Goal: Information Seeking & Learning: Learn about a topic

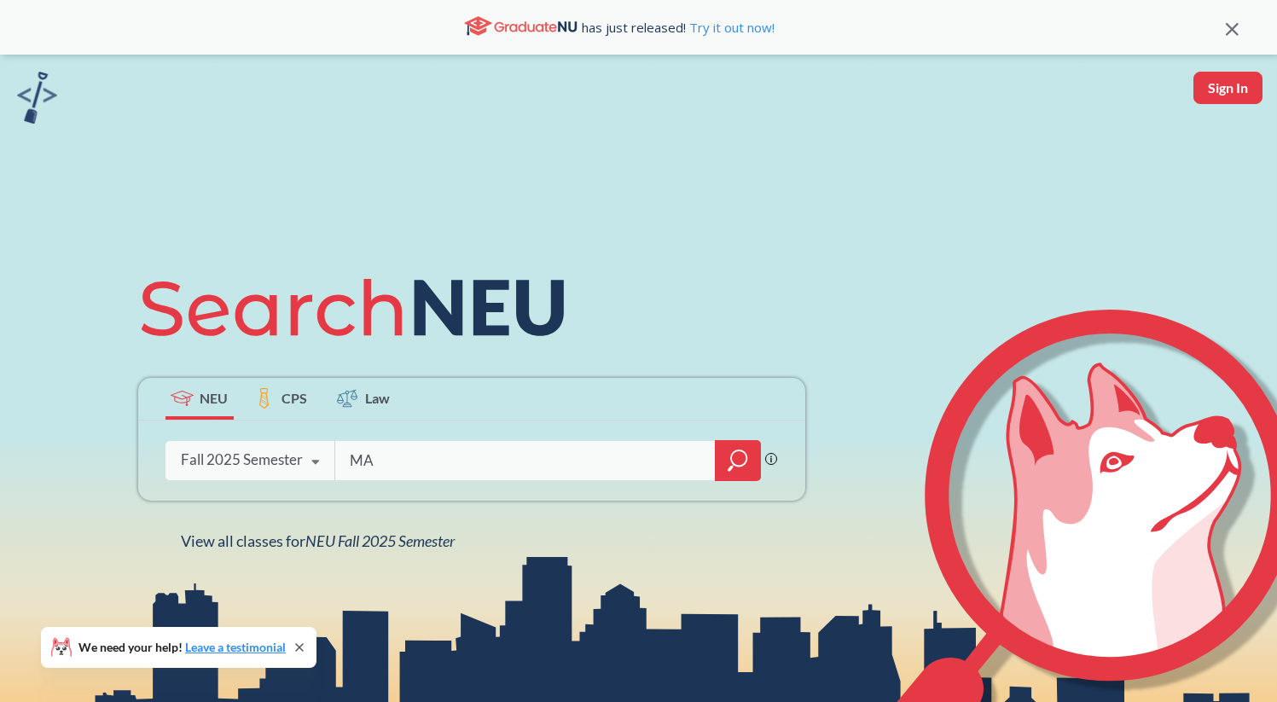
type input "M"
type input "math 1341"
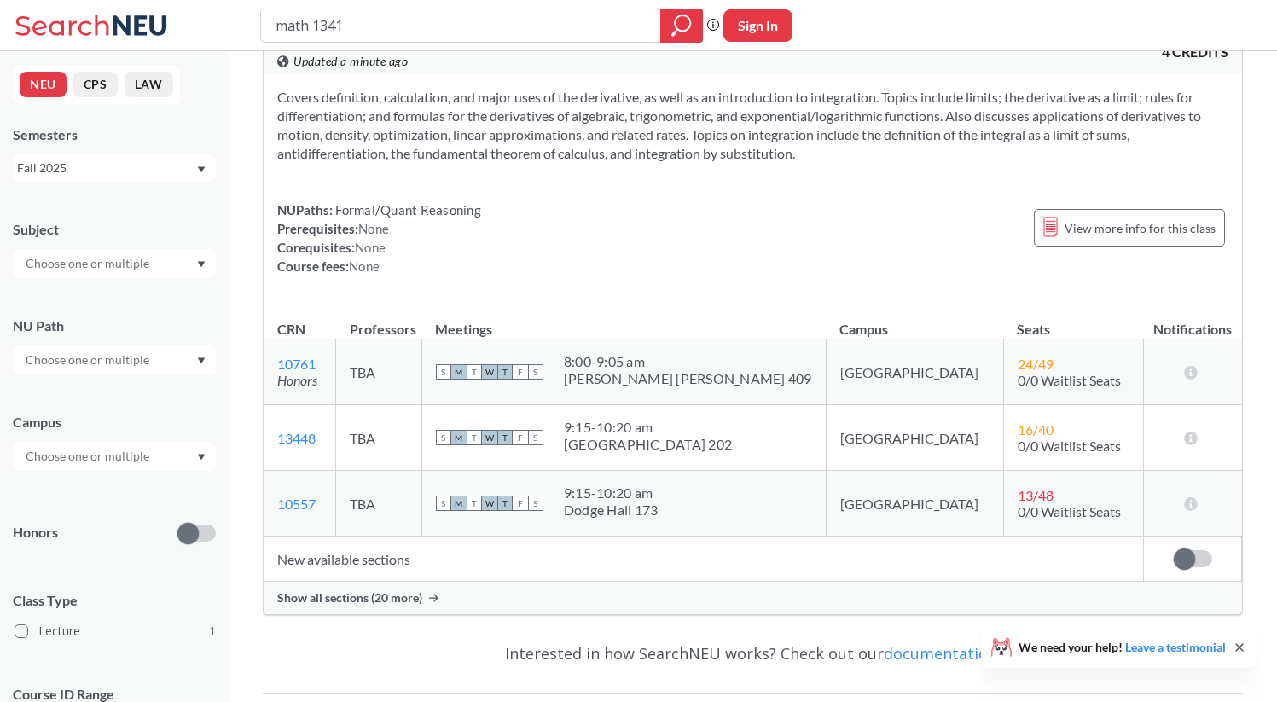
scroll to position [71, 0]
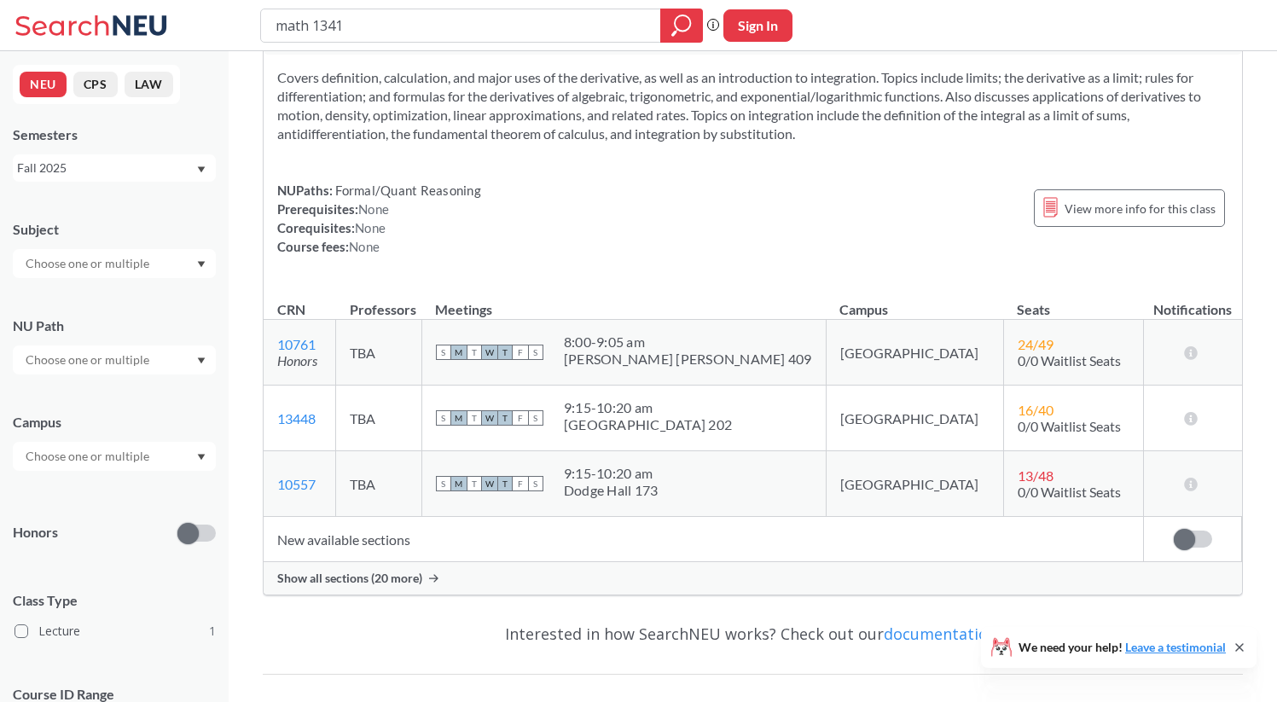
click at [888, 581] on div "Show all sections (20 more)" at bounding box center [753, 578] width 978 height 32
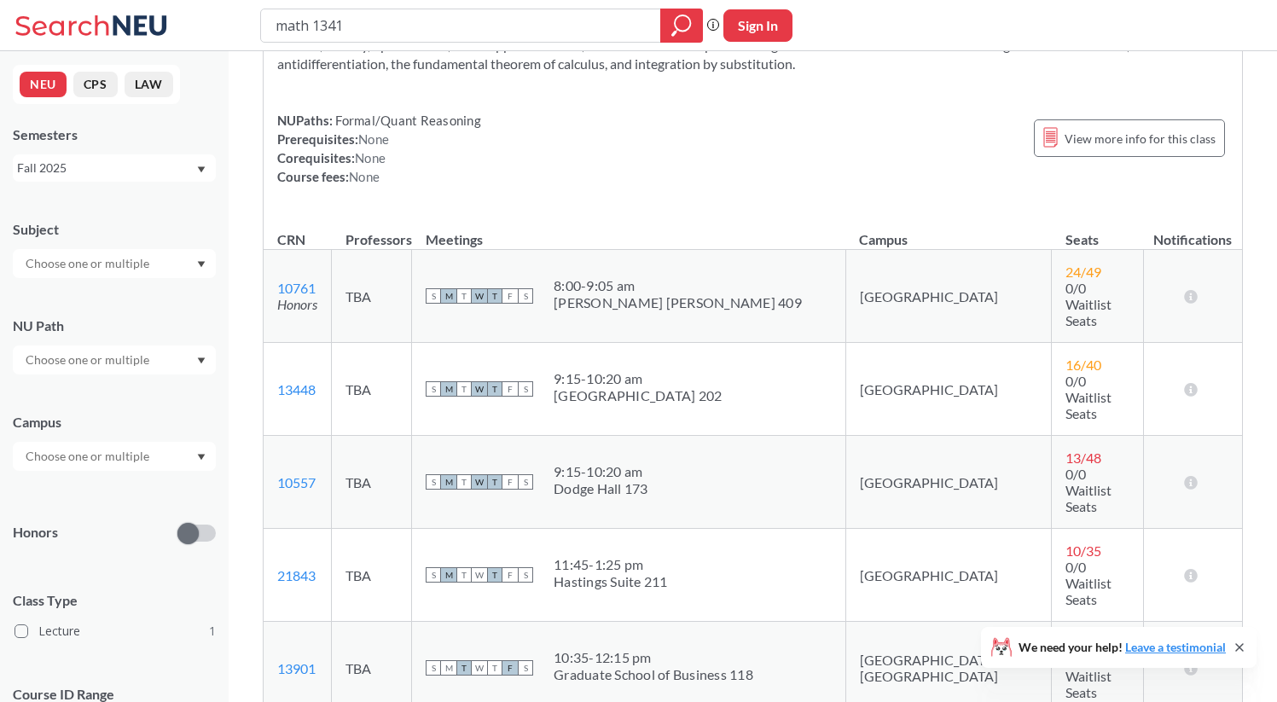
scroll to position [168, 0]
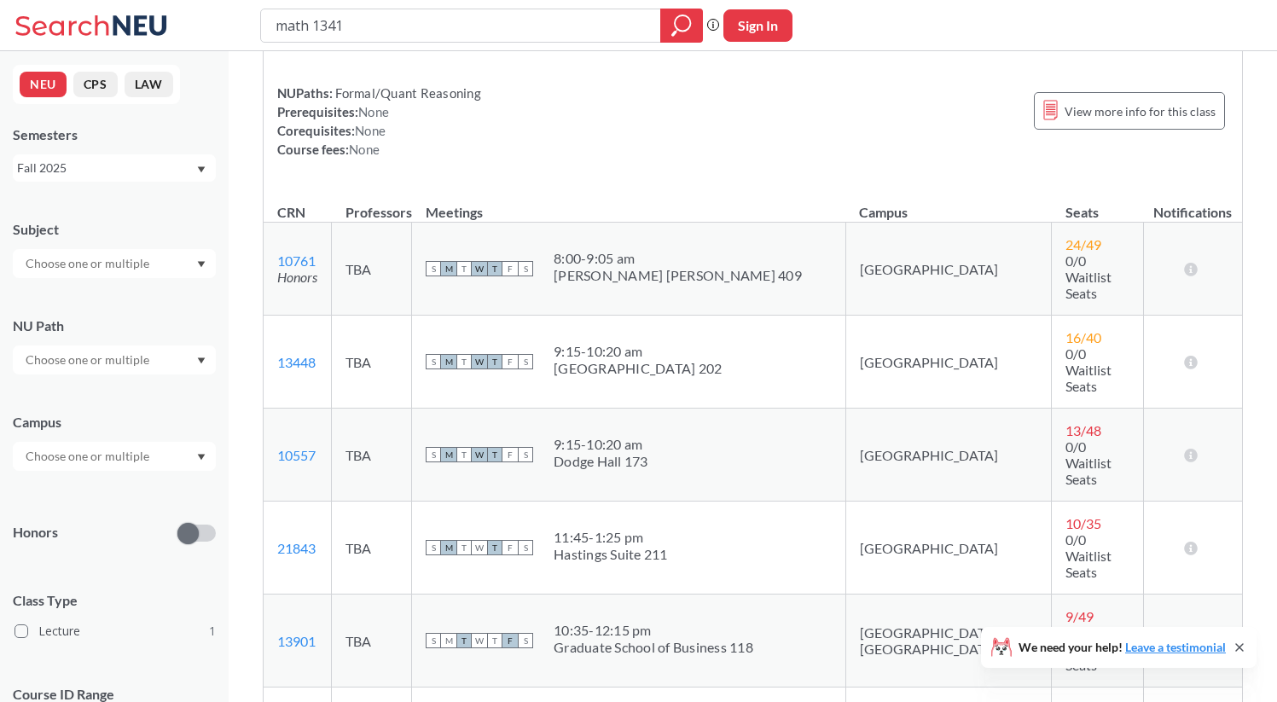
click at [580, 252] on div "S M T W T F S 8:00 - 9:05 am Robinson Hall 409" at bounding box center [629, 269] width 406 height 38
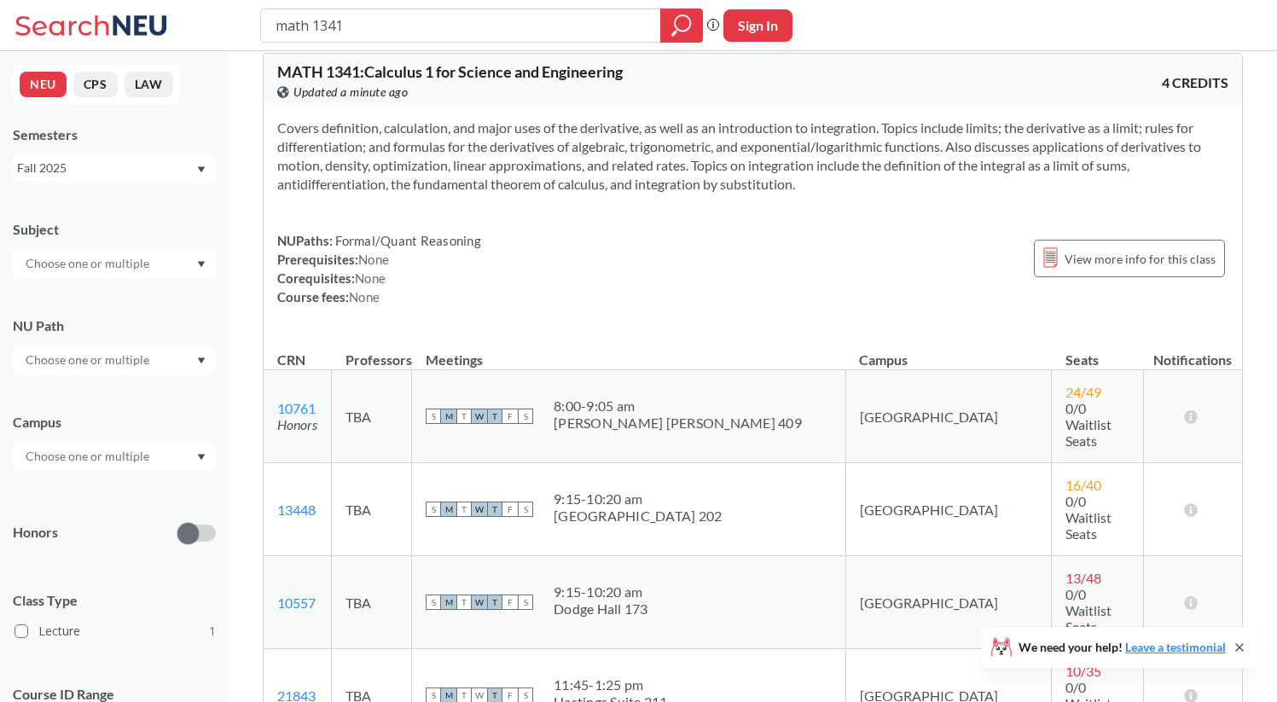
scroll to position [0, 0]
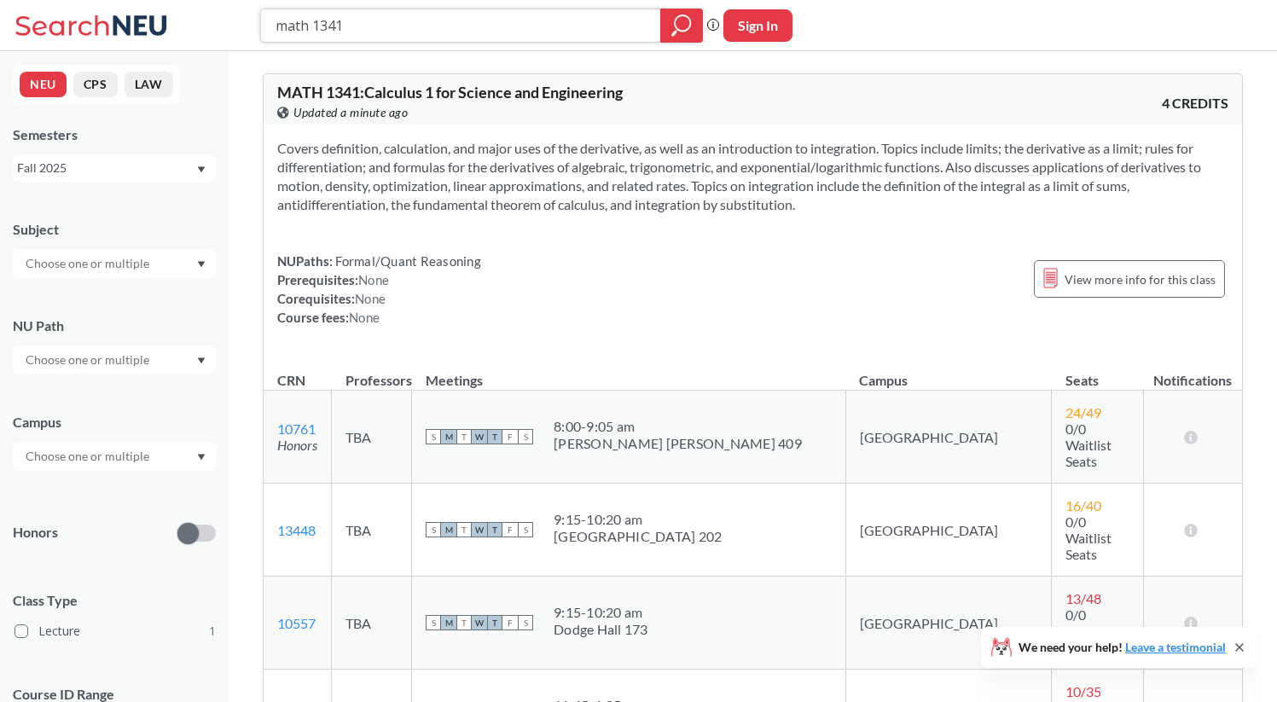
click at [378, 23] on input "math 1341" at bounding box center [461, 25] width 374 height 29
type input "math 1231"
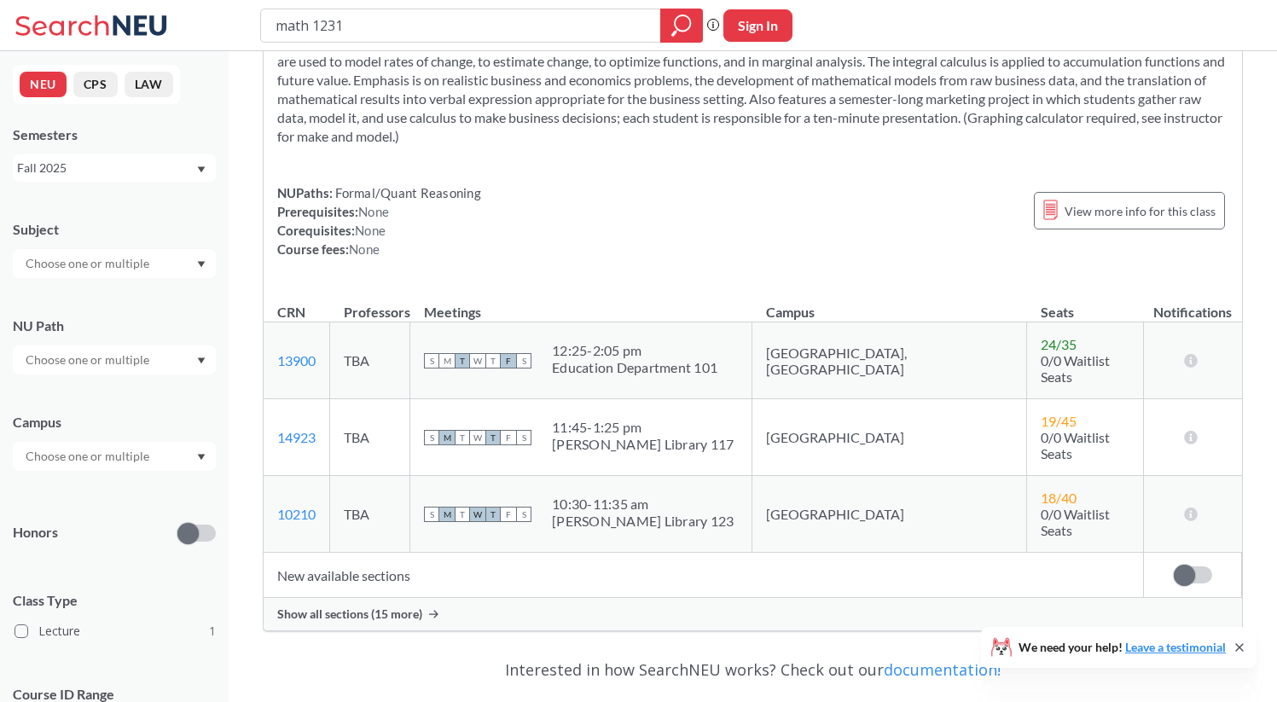
click at [396, 606] on span "Show all sections (15 more)" at bounding box center [349, 613] width 145 height 15
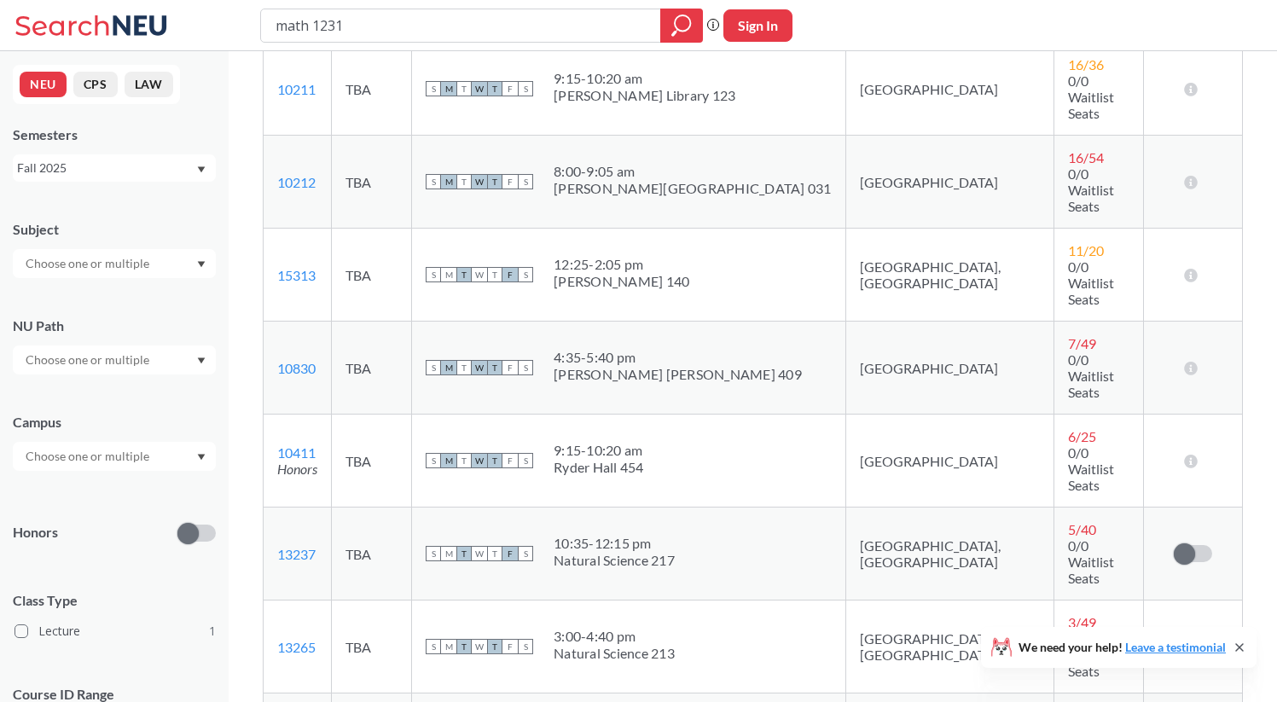
scroll to position [712, 0]
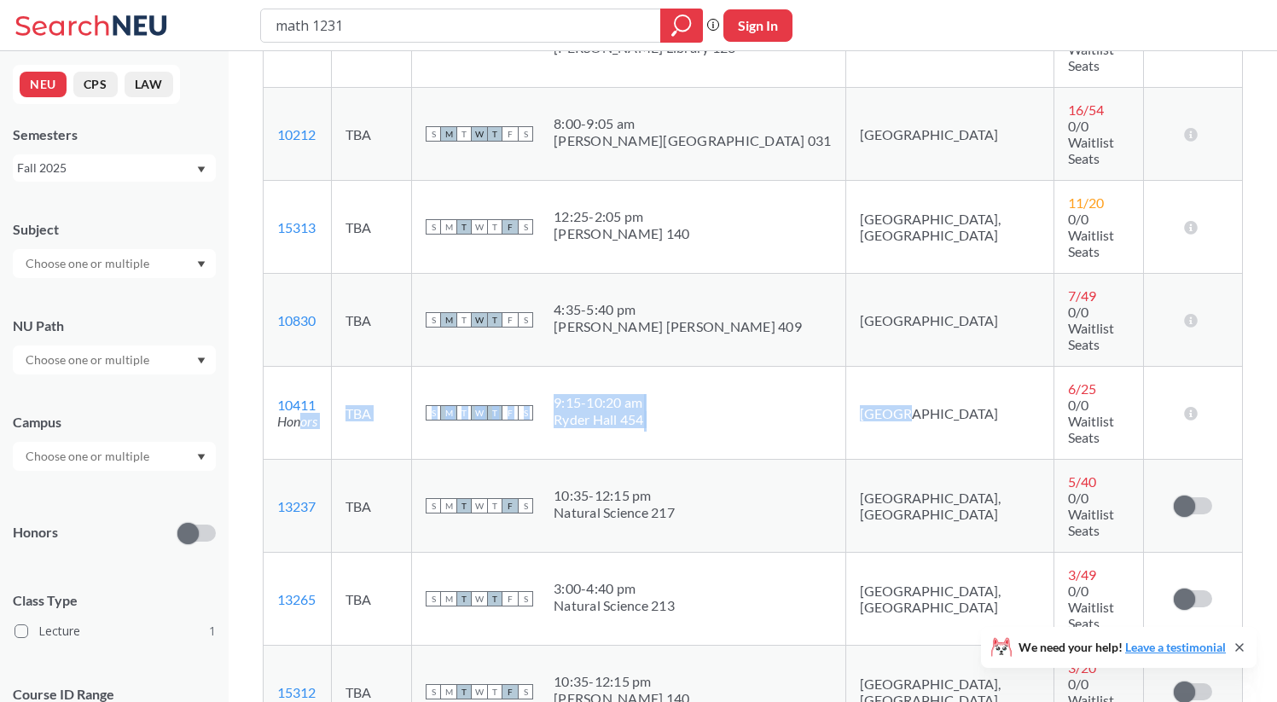
drag, startPoint x: 303, startPoint y: 222, endPoint x: 838, endPoint y: 227, distance: 534.8
click at [838, 367] on tr "10411 View this section on Banner. Honors TBA S M T W T F S 9:15 - 10:20 am Ryd…" at bounding box center [753, 413] width 978 height 93
click at [845, 367] on td "[GEOGRAPHIC_DATA]" at bounding box center [949, 413] width 208 height 93
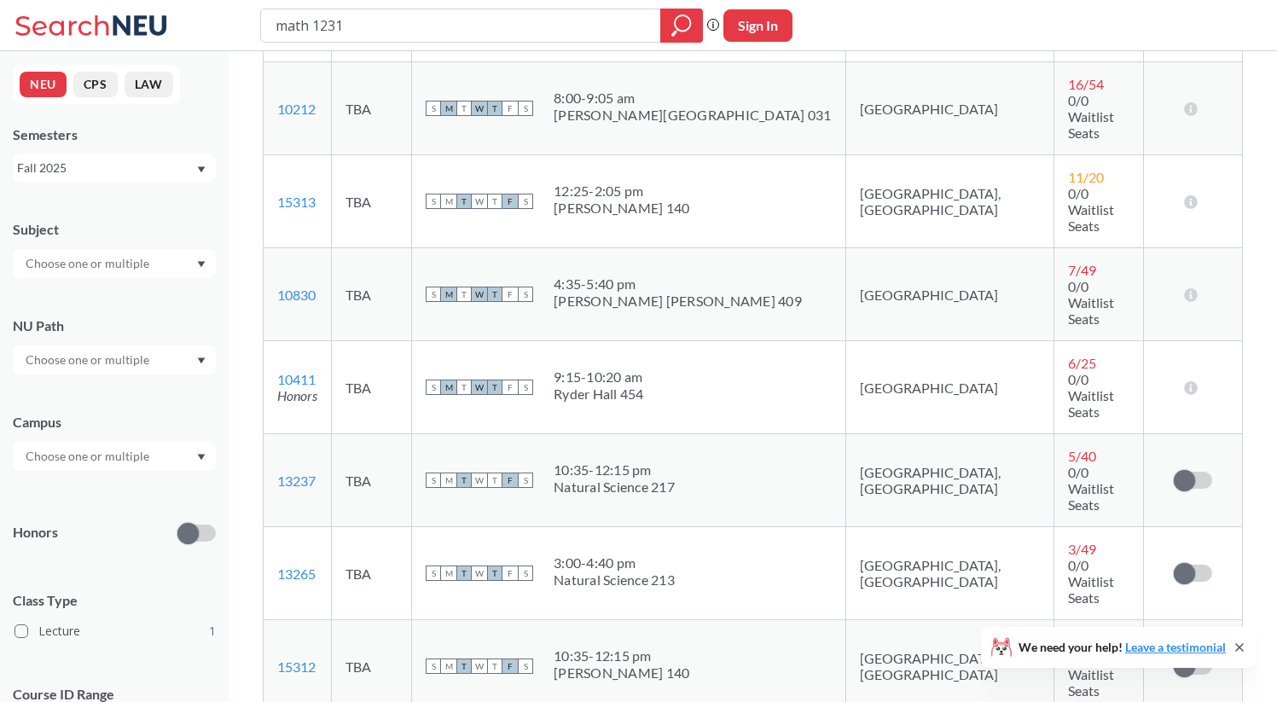
scroll to position [736, 0]
drag, startPoint x: 633, startPoint y: 172, endPoint x: 766, endPoint y: 172, distance: 133.1
click at [766, 370] on div "S M T W T F S 9:15 - 10:20 am Ryder Hall 454" at bounding box center [629, 389] width 406 height 38
click at [1191, 382] on icon at bounding box center [1191, 389] width 16 height 14
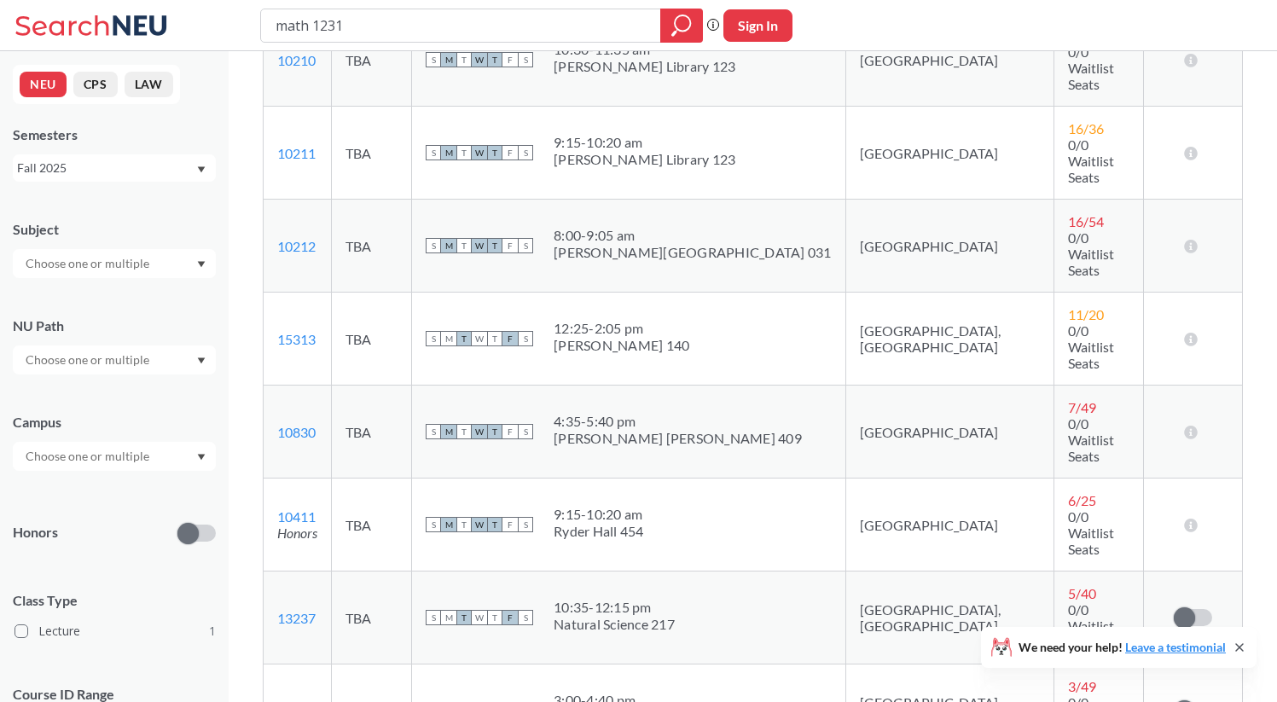
scroll to position [590, 0]
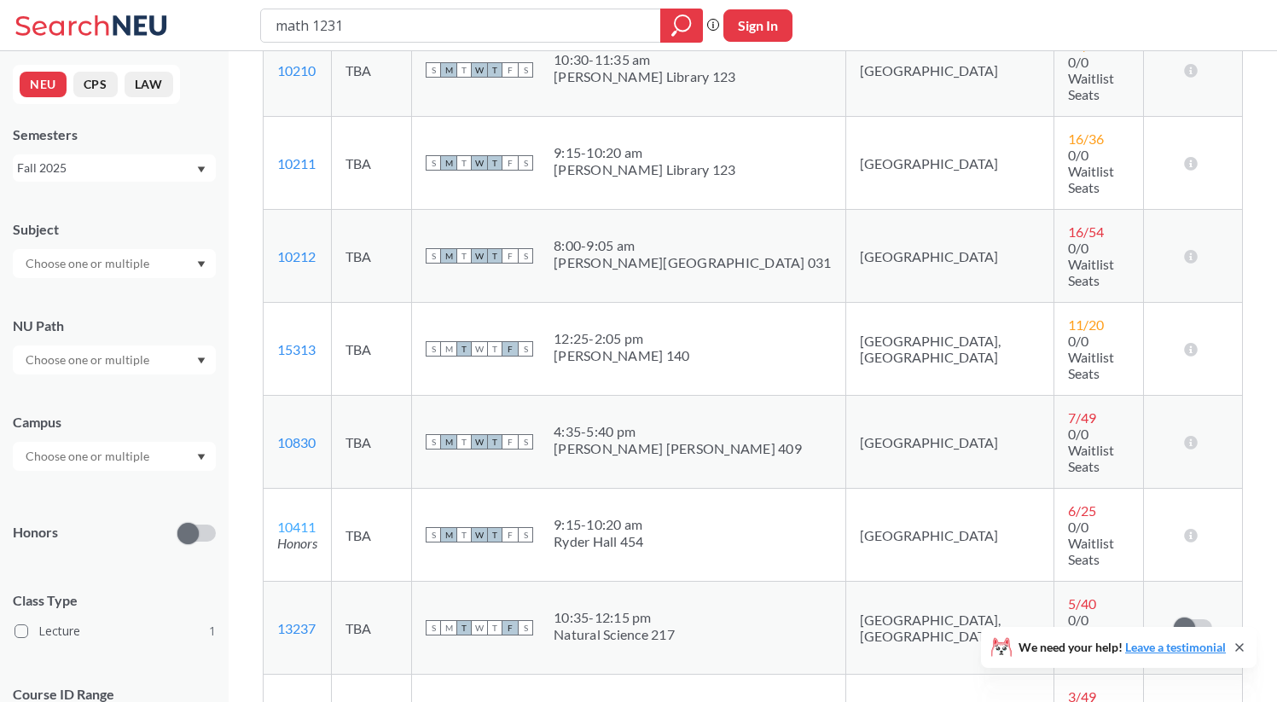
click at [306, 519] on link "10411" at bounding box center [296, 527] width 38 height 16
drag, startPoint x: 616, startPoint y: 313, endPoint x: 736, endPoint y: 313, distance: 120.3
click at [736, 516] on div "S M T W T F S 9:15 - 10:20 am Ryder Hall 454" at bounding box center [629, 535] width 406 height 38
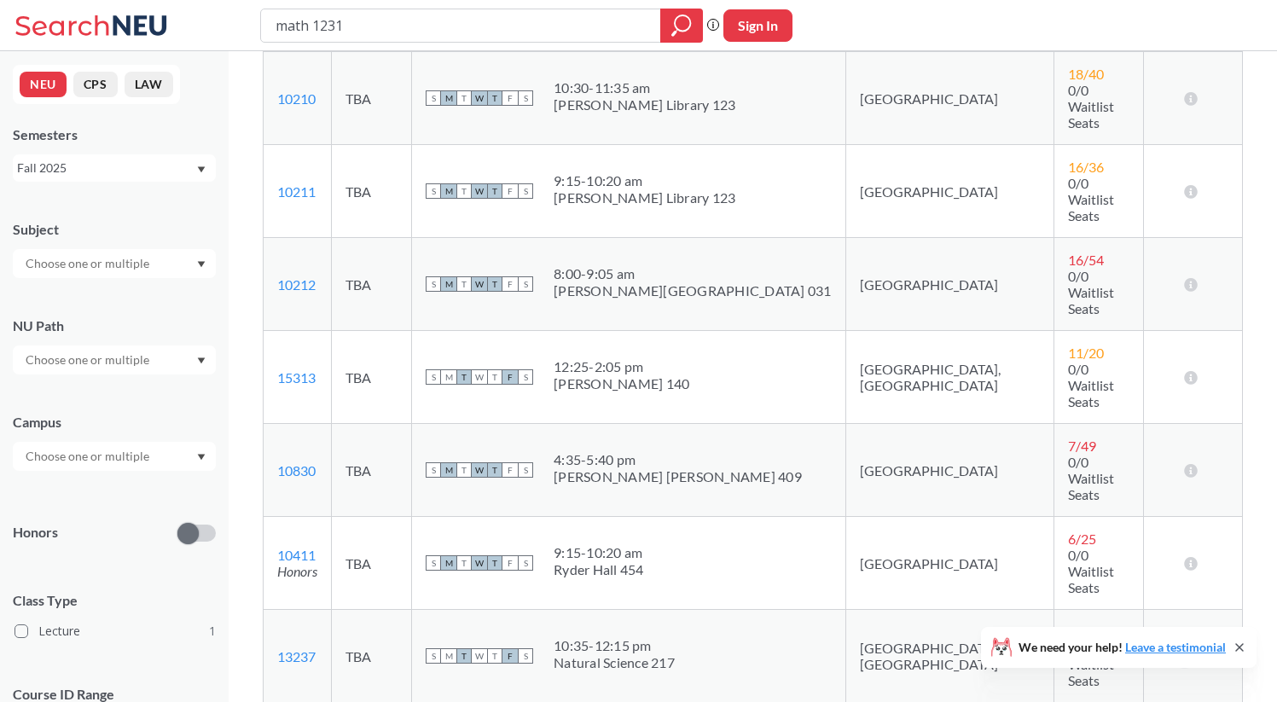
scroll to position [540, 0]
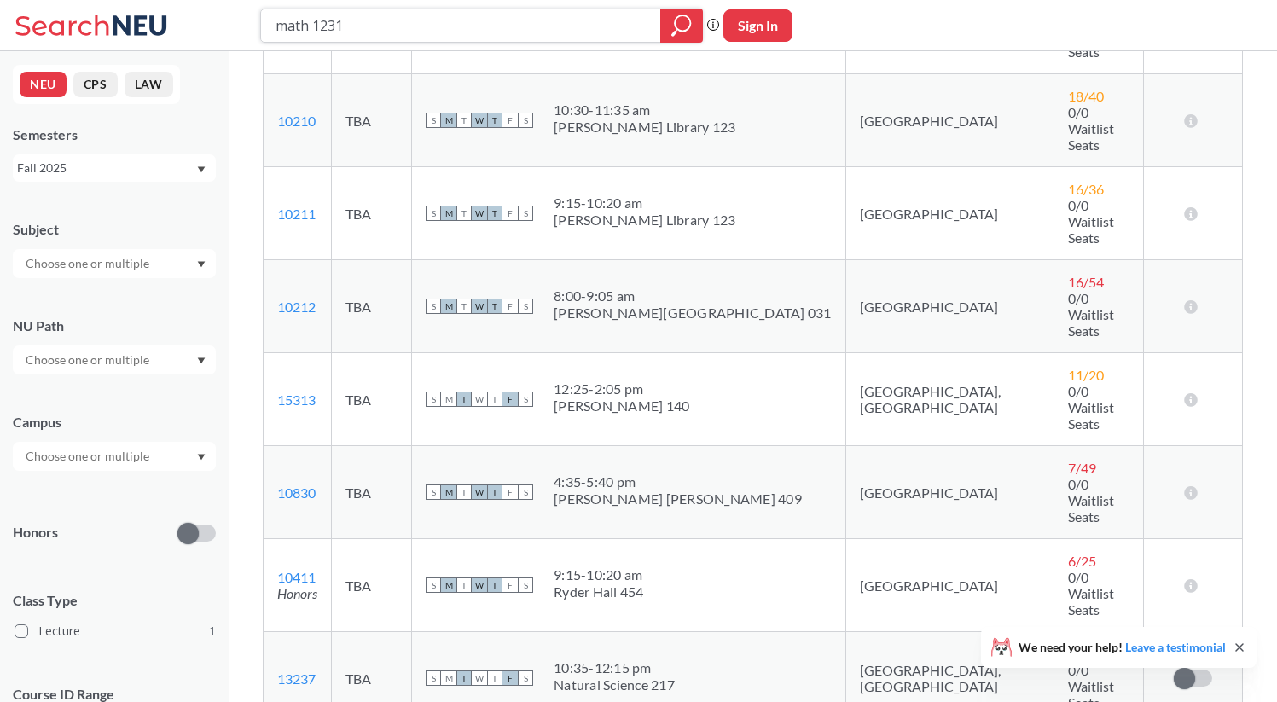
drag, startPoint x: 451, startPoint y: 24, endPoint x: 48, endPoint y: 17, distance: 403.5
click at [52, 21] on div "math 1231 Phrase search guarantees the exact search appears in the results. Ex.…" at bounding box center [638, 25] width 1277 height 51
type input "acct 1201"
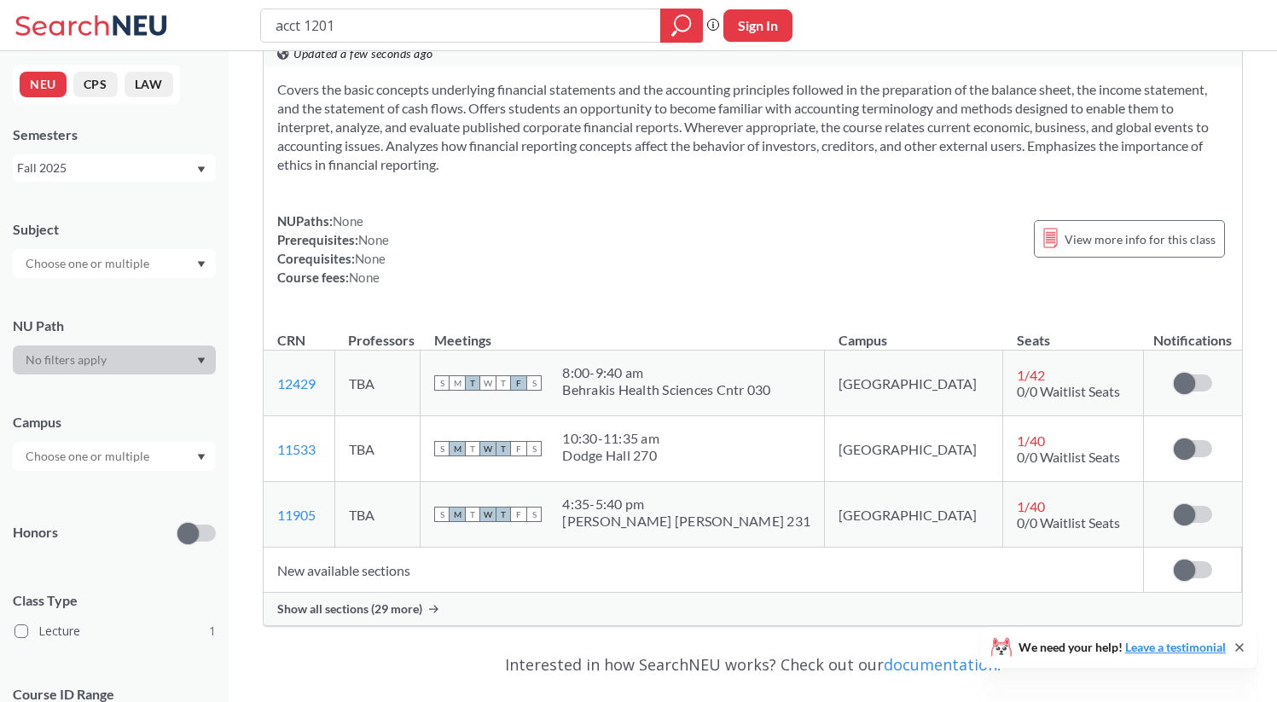
scroll to position [61, 0]
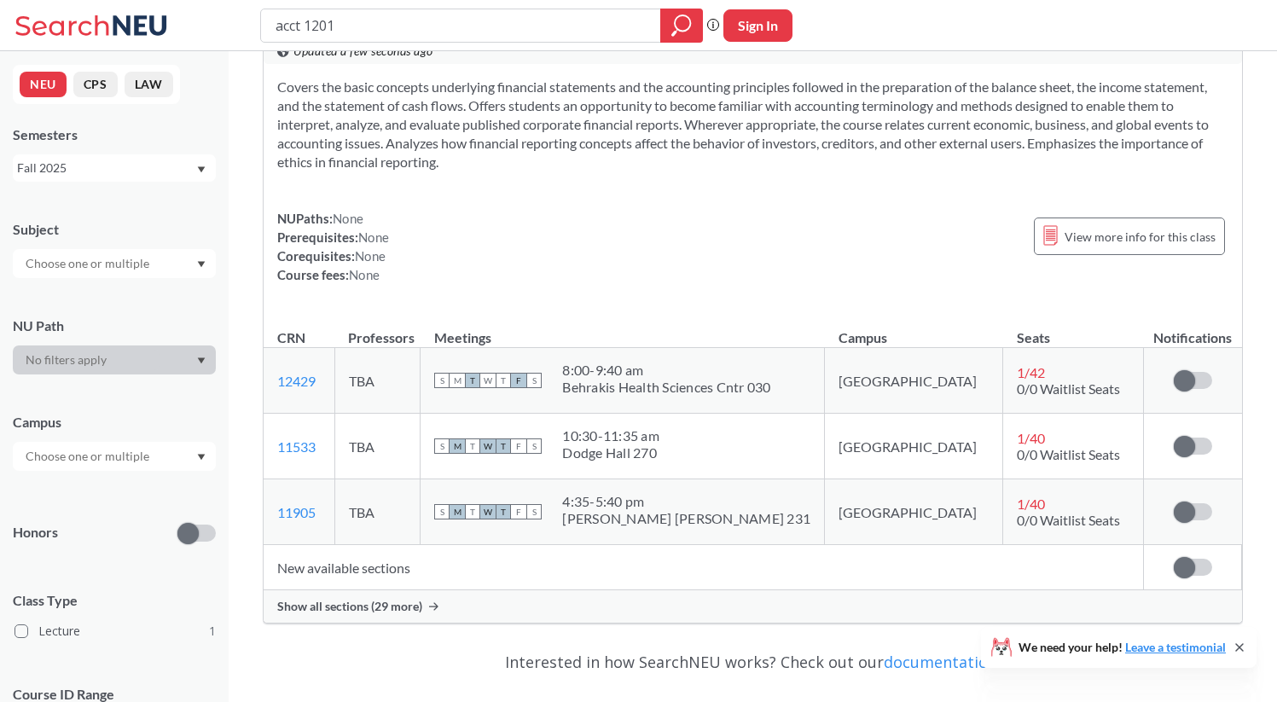
click at [402, 617] on div "Show all sections (29 more)" at bounding box center [753, 606] width 978 height 32
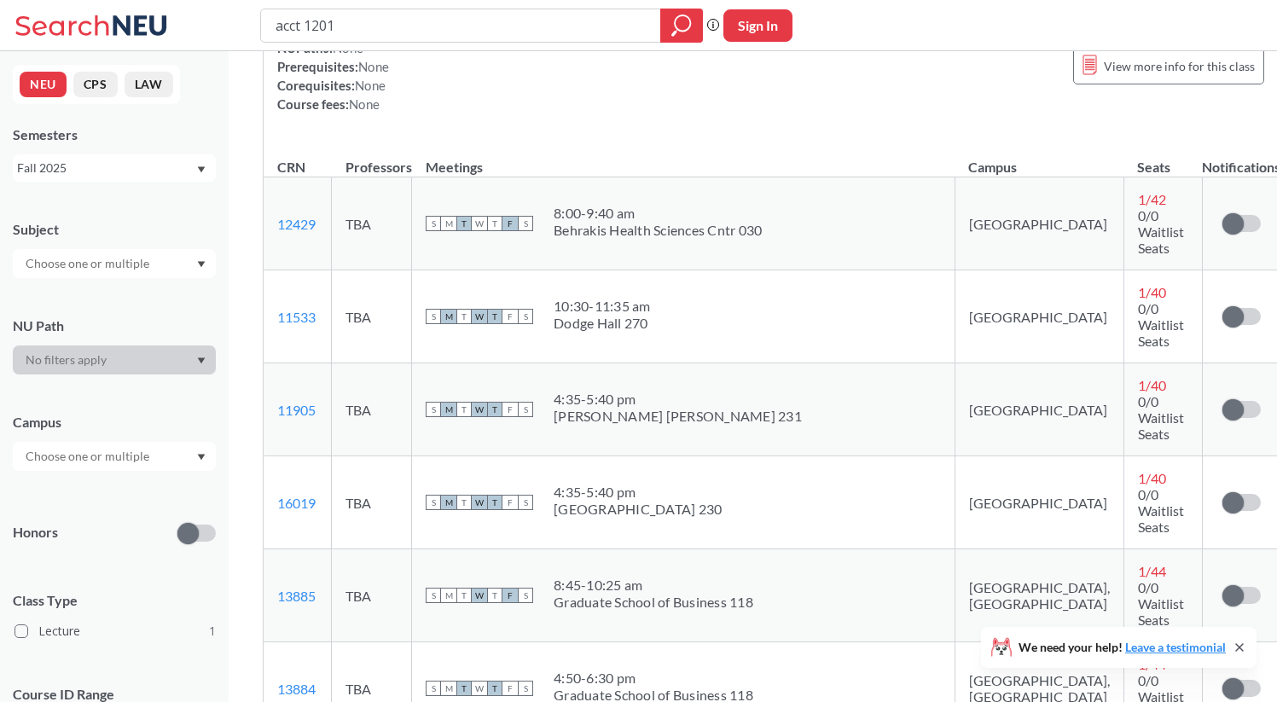
scroll to position [208, 0]
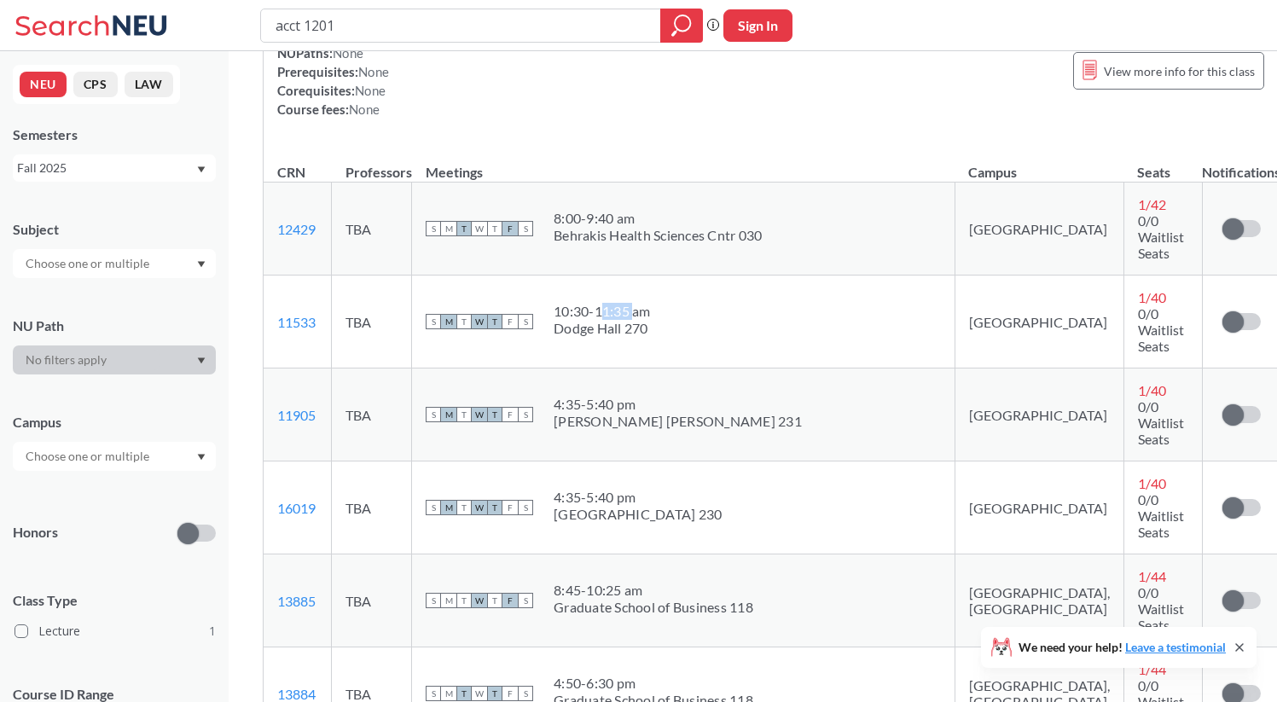
drag, startPoint x: 652, startPoint y: 288, endPoint x: 684, endPoint y: 288, distance: 32.4
click at [651, 303] on div "10:30 - 11:35 am" at bounding box center [602, 311] width 97 height 17
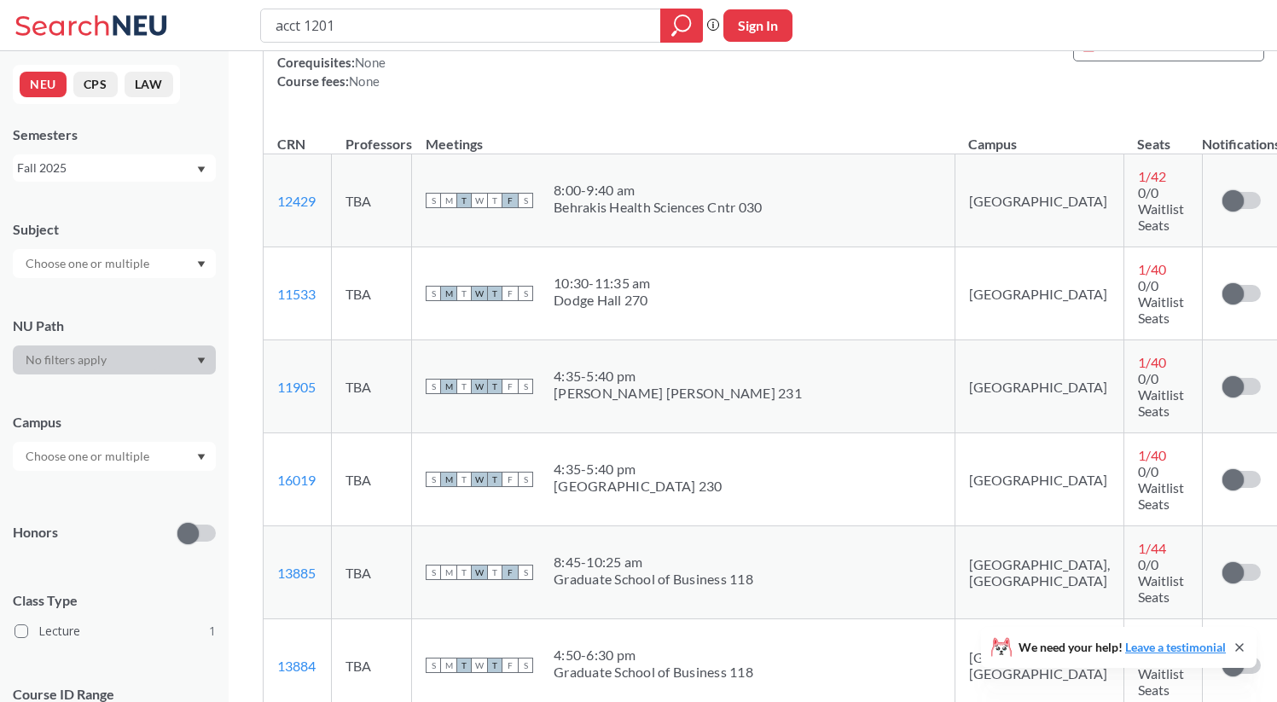
scroll to position [241, 0]
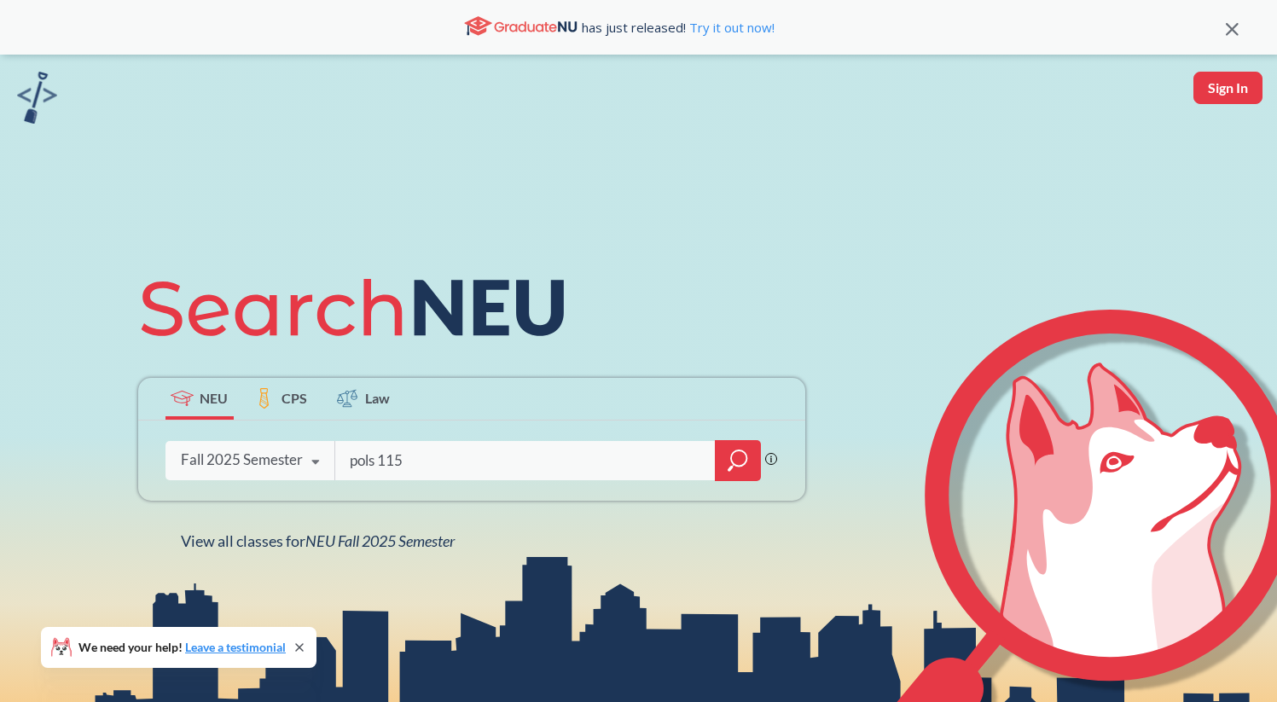
type input "pols 1155"
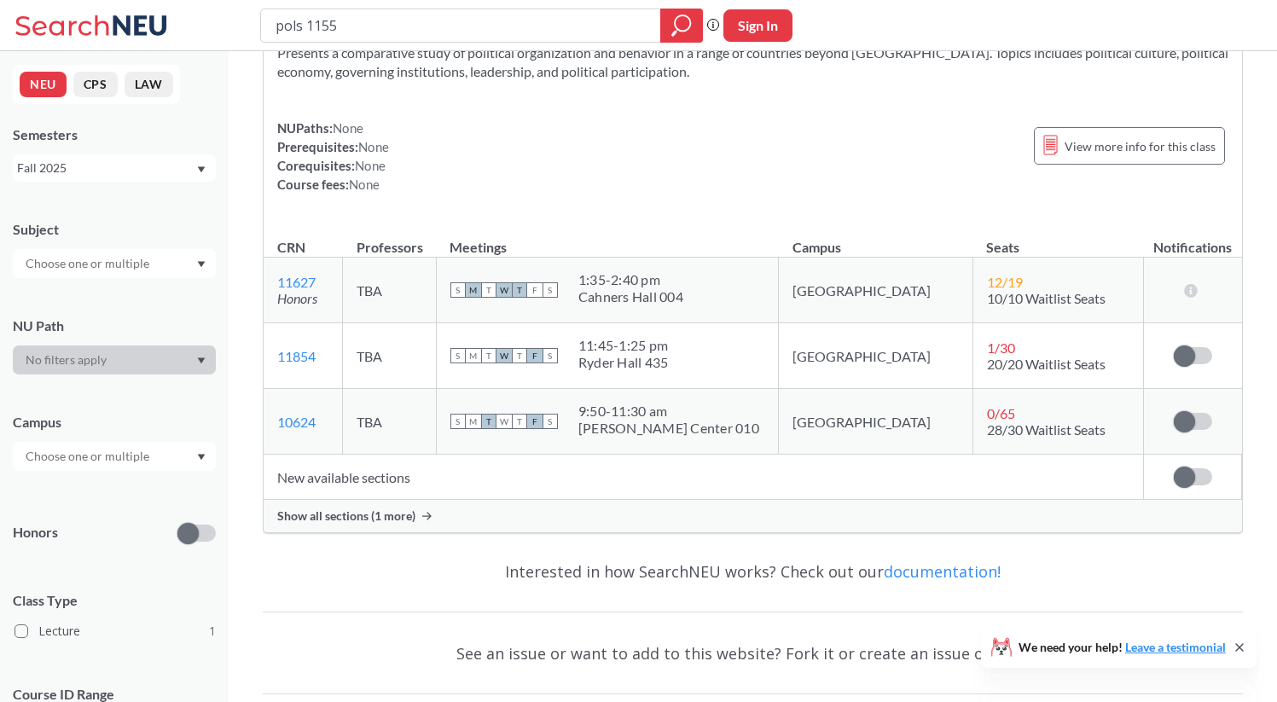
scroll to position [111, 0]
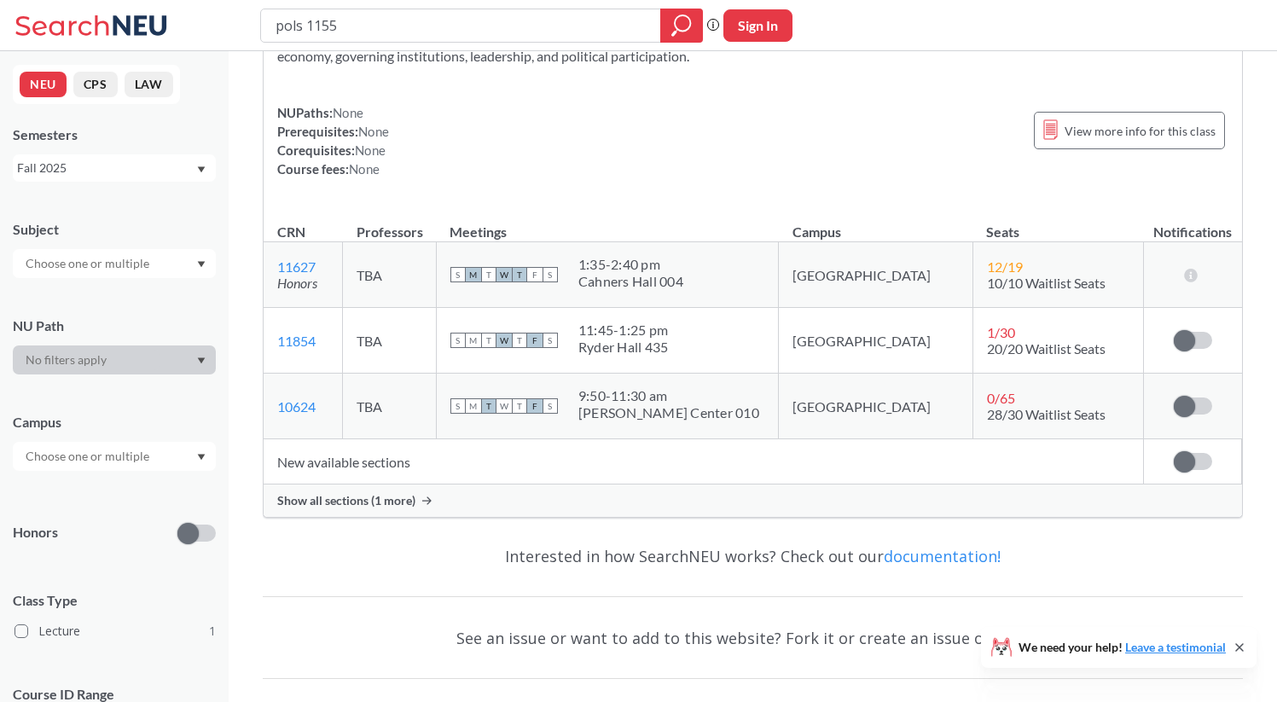
click at [394, 499] on span "Show all sections (1 more)" at bounding box center [346, 500] width 138 height 15
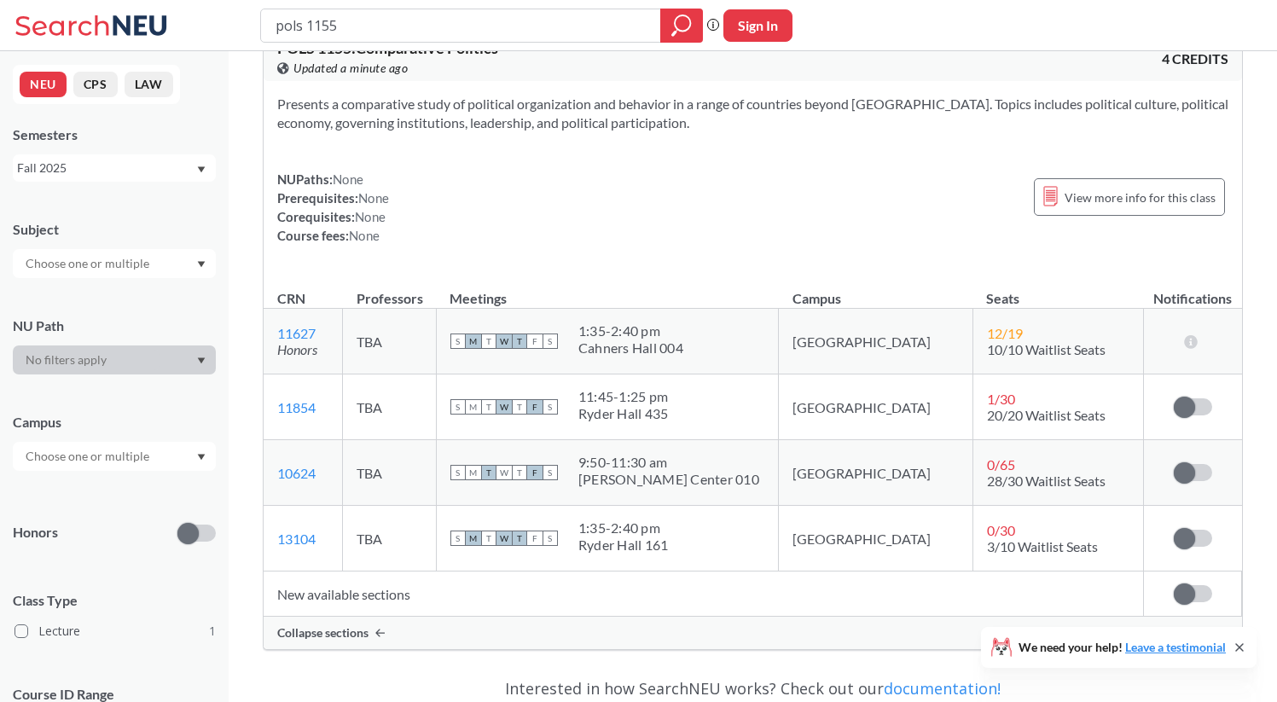
scroll to position [0, 0]
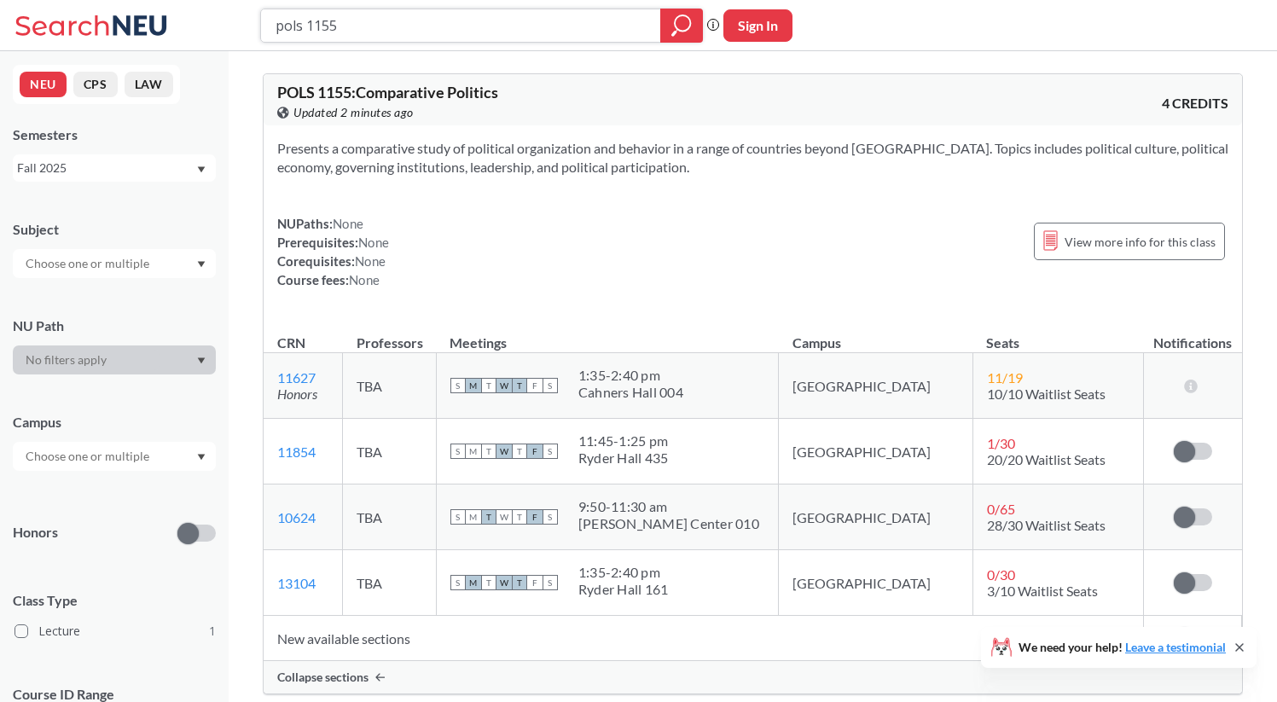
drag, startPoint x: 527, startPoint y: 30, endPoint x: 120, endPoint y: 29, distance: 406.8
click at [120, 29] on div "pols 1155 Phrase search guarantees the exact search appears in the results. Ex.…" at bounding box center [638, 25] width 1277 height 51
type input "honr 1102"
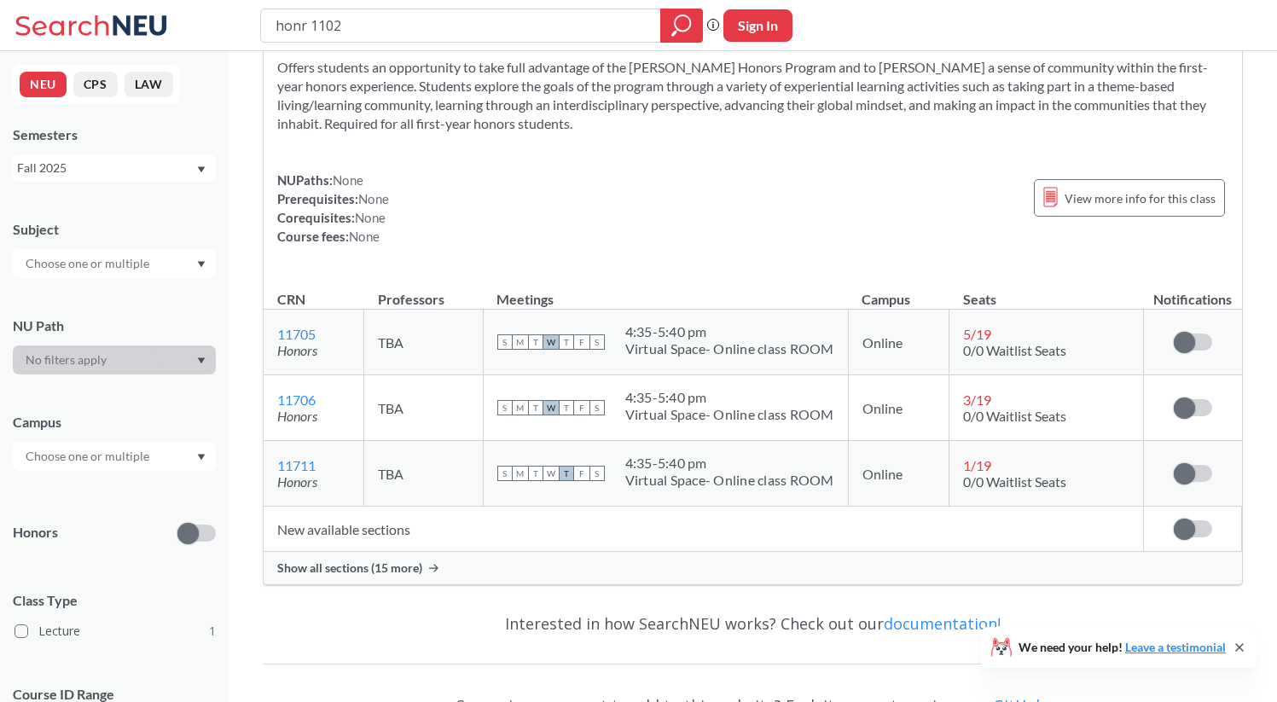
scroll to position [84, 0]
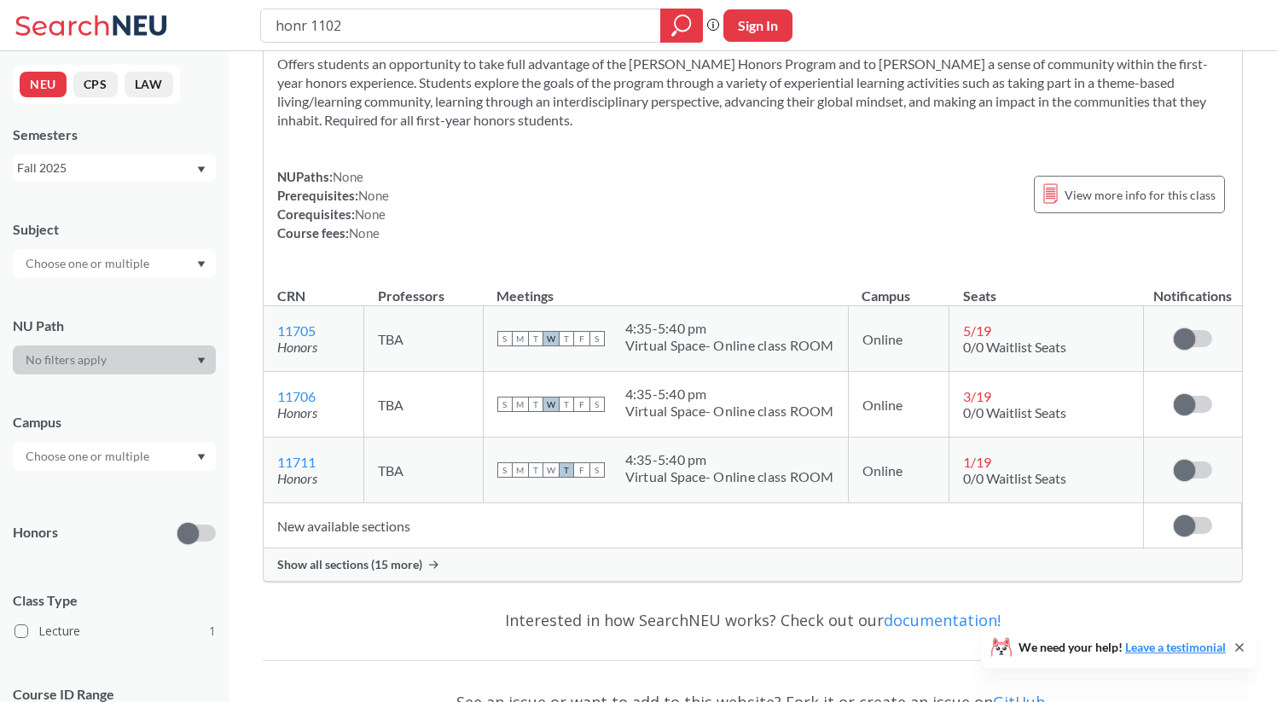
click at [381, 570] on span "Show all sections (15 more)" at bounding box center [349, 564] width 145 height 15
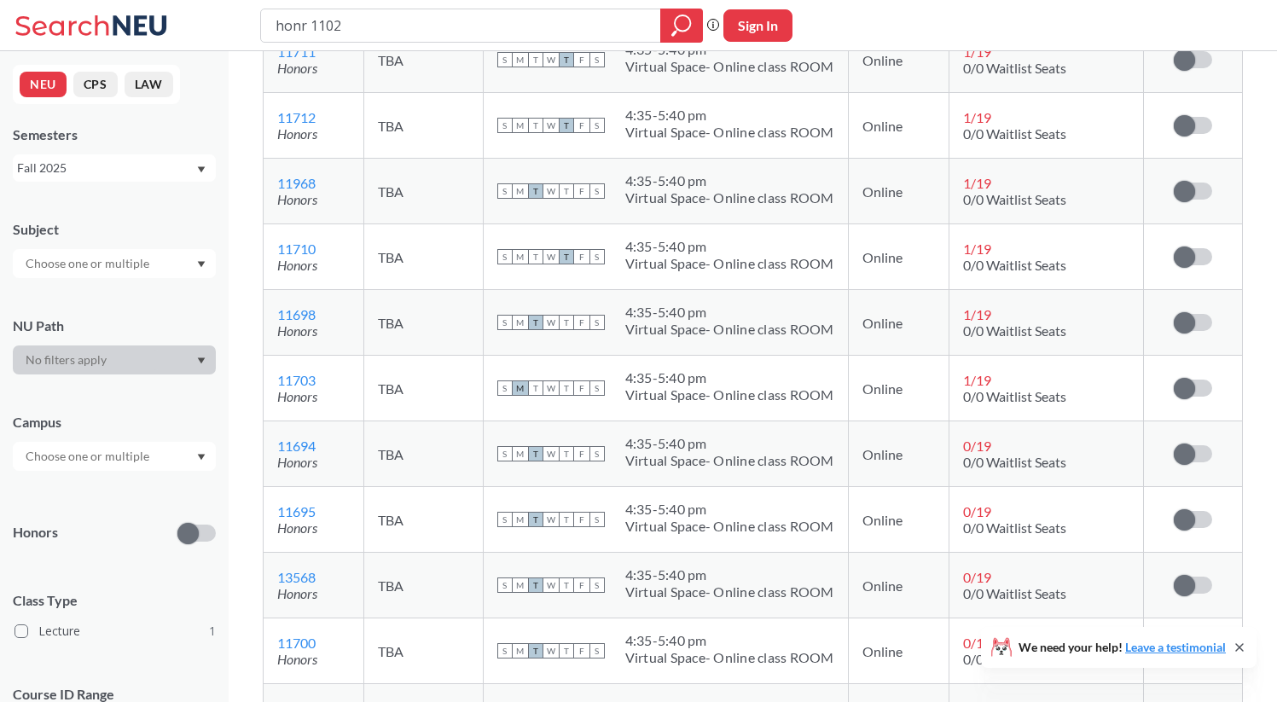
scroll to position [504, 0]
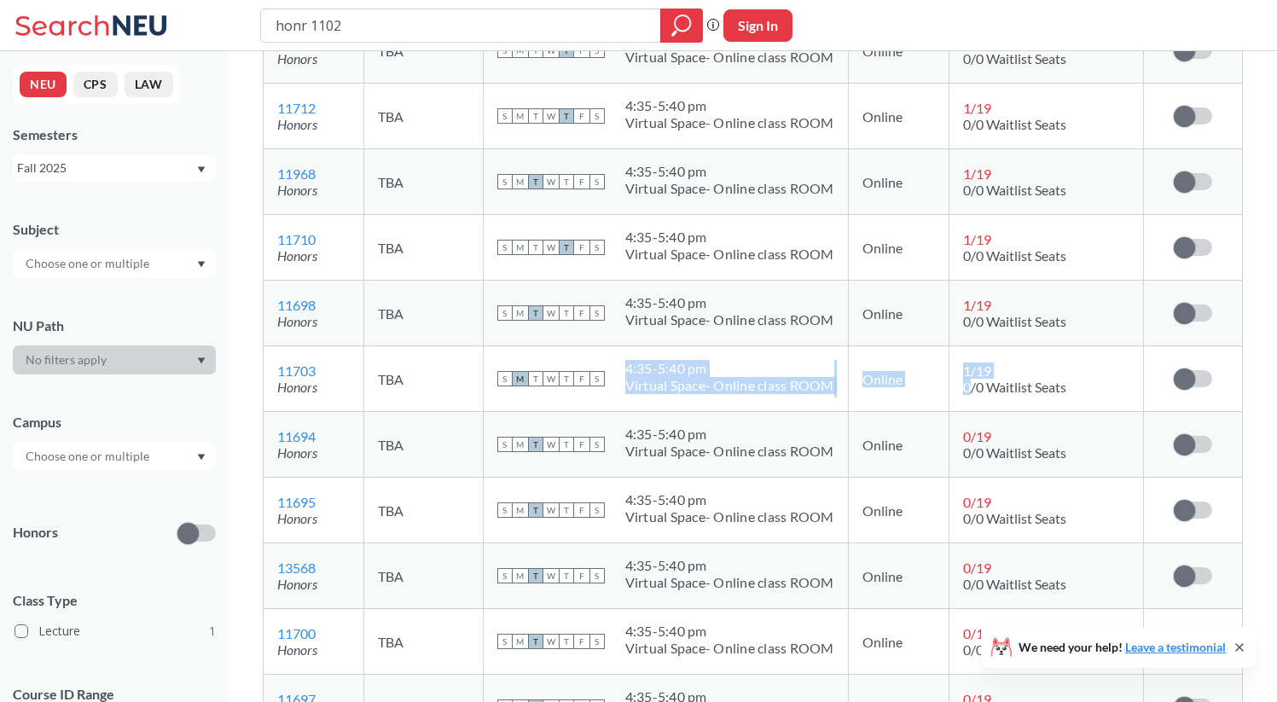
drag, startPoint x: 616, startPoint y: 368, endPoint x: 967, endPoint y: 393, distance: 352.3
click at [967, 393] on tr "11703 View this section on Banner. Honors TBA S M T W T F S 4:35 - 5:40 pm Virt…" at bounding box center [753, 379] width 978 height 66
click at [967, 393] on span "0/0 Waitlist Seats" at bounding box center [1014, 387] width 103 height 16
drag, startPoint x: 832, startPoint y: 391, endPoint x: 571, endPoint y: 360, distance: 262.8
click at [571, 360] on td "S M T W T F S 4:35 - 5:40 pm Virtual Space- Online class ROOM" at bounding box center [665, 379] width 365 height 66
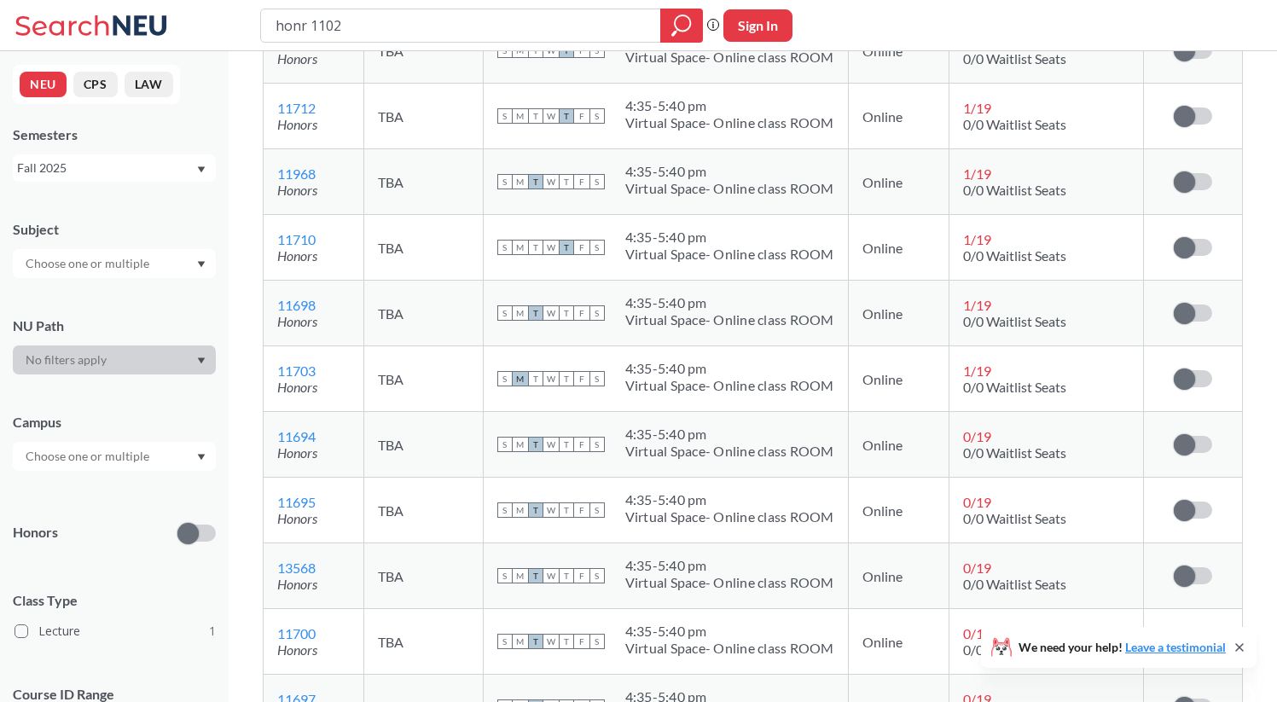
click at [602, 368] on div "S M T W T F S 4:35 - 5:40 pm Virtual Space- Online class ROOM" at bounding box center [665, 379] width 337 height 38
